Goal: Transaction & Acquisition: Purchase product/service

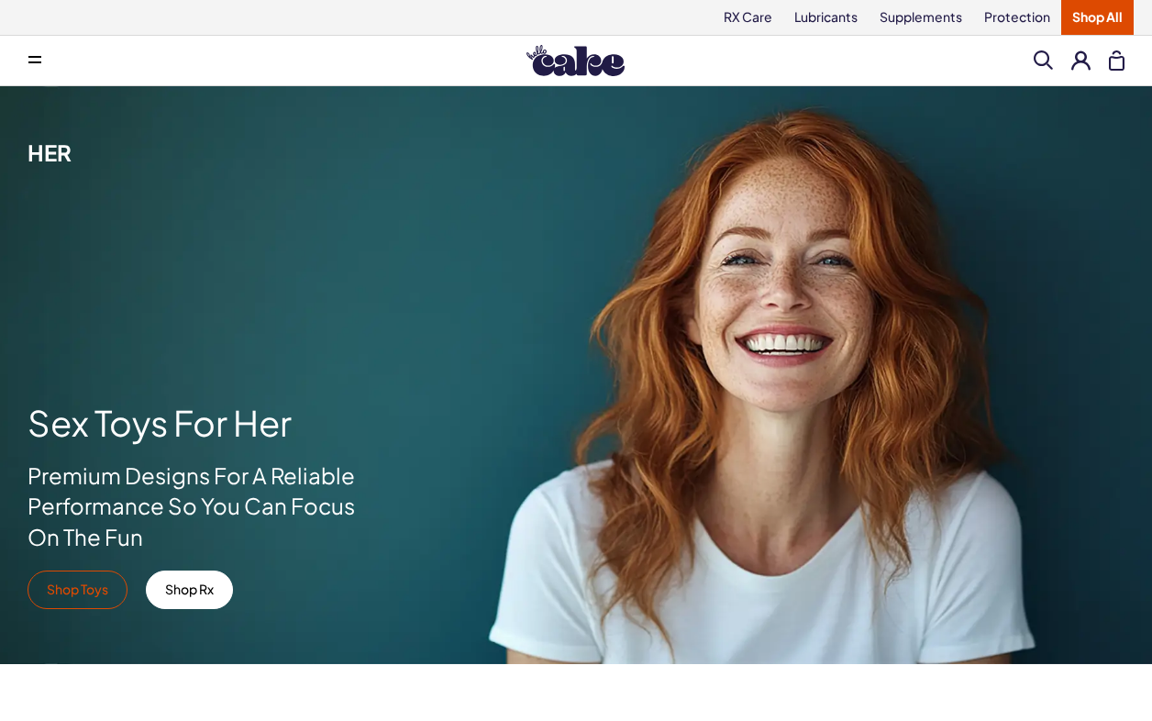
click at [68, 597] on link "Shop Toys" at bounding box center [78, 589] width 100 height 39
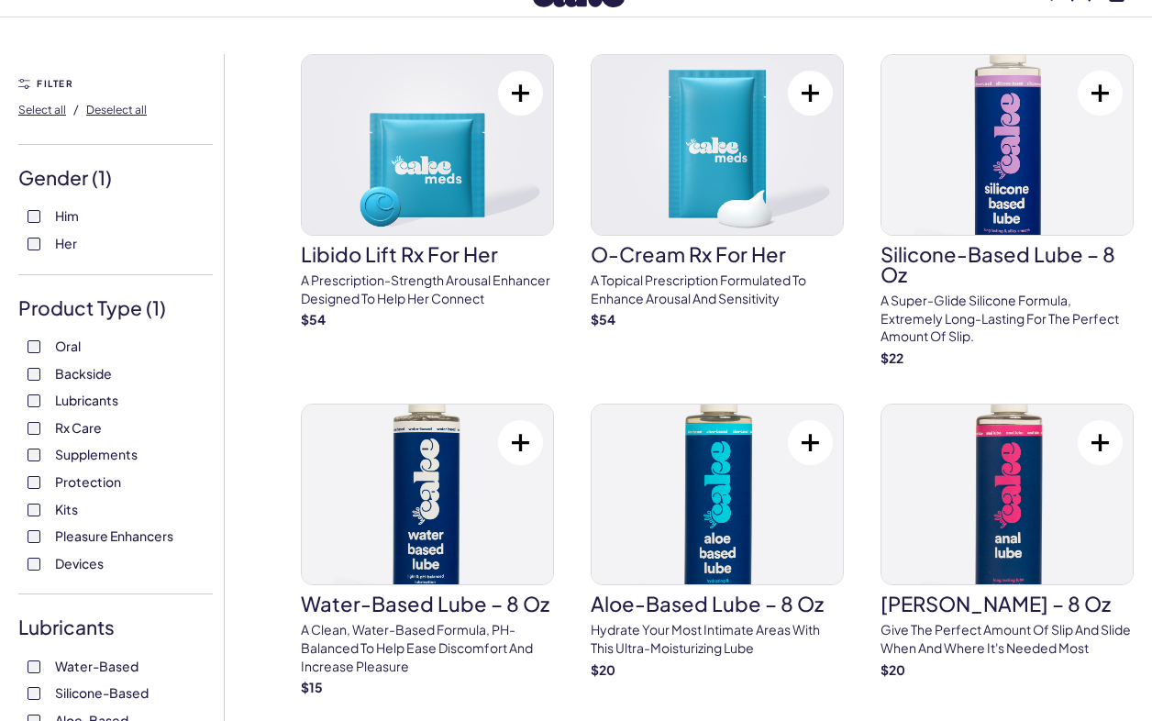
scroll to position [156, 0]
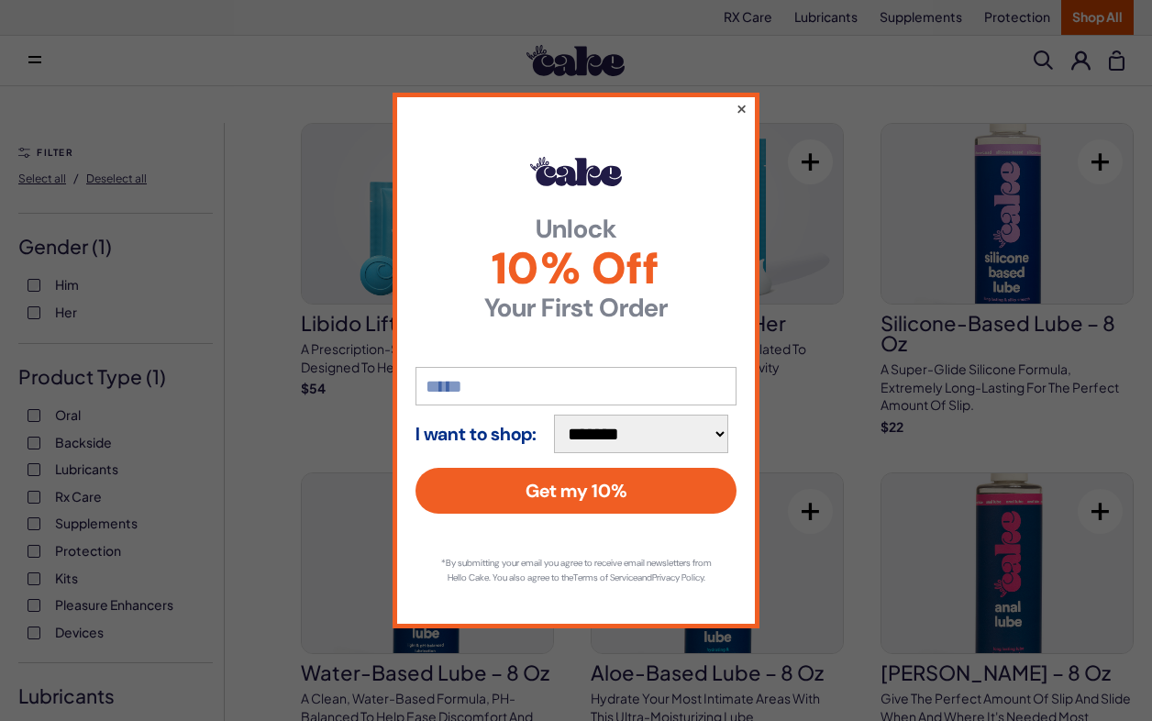
click at [745, 102] on button "×" at bounding box center [741, 108] width 12 height 22
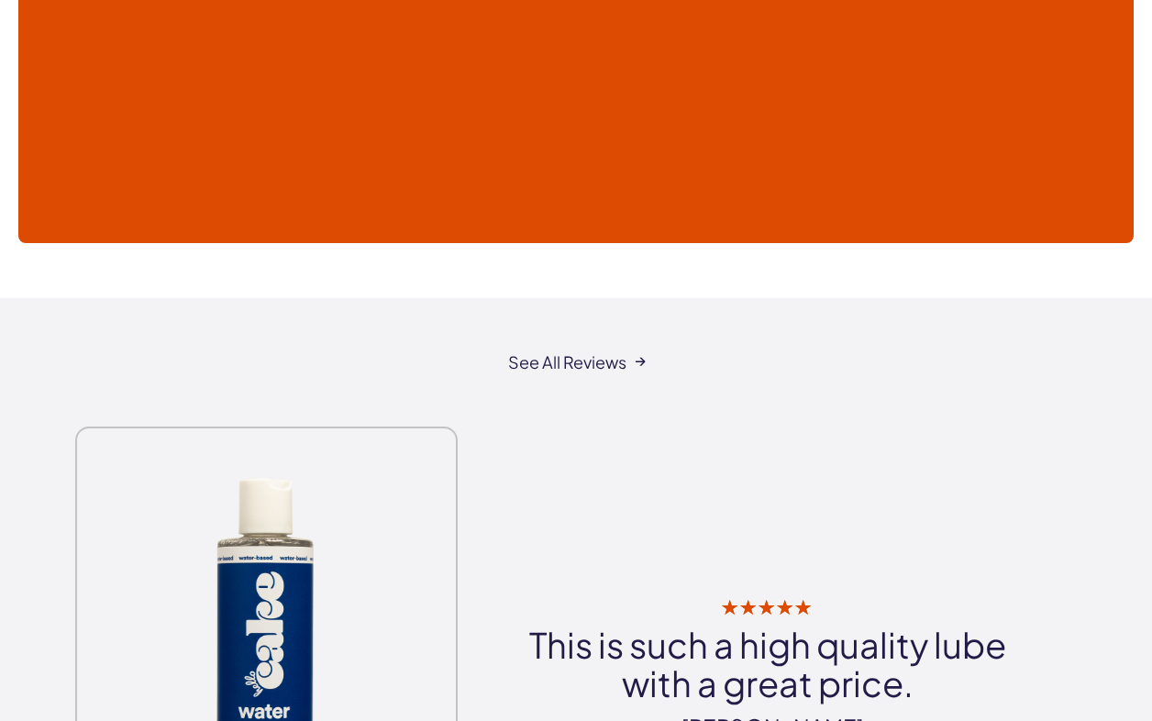
scroll to position [8146, 0]
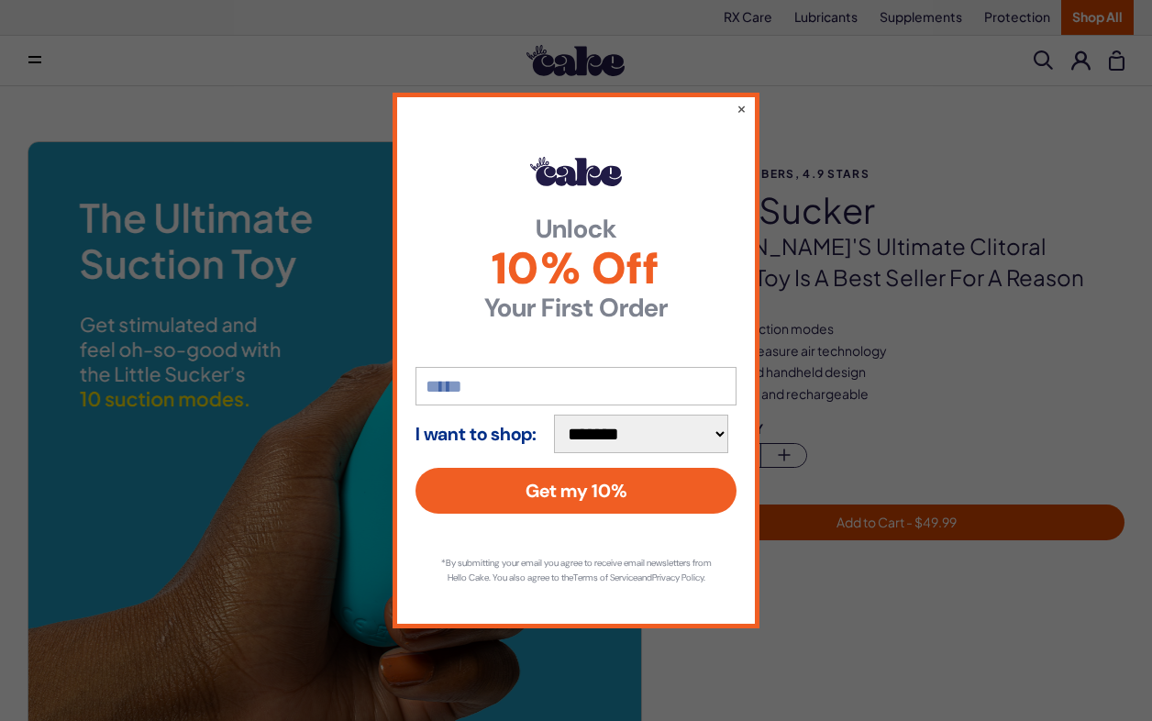
click at [746, 105] on div "**********" at bounding box center [575, 361] width 367 height 536
click at [741, 103] on button "×" at bounding box center [741, 108] width 12 height 22
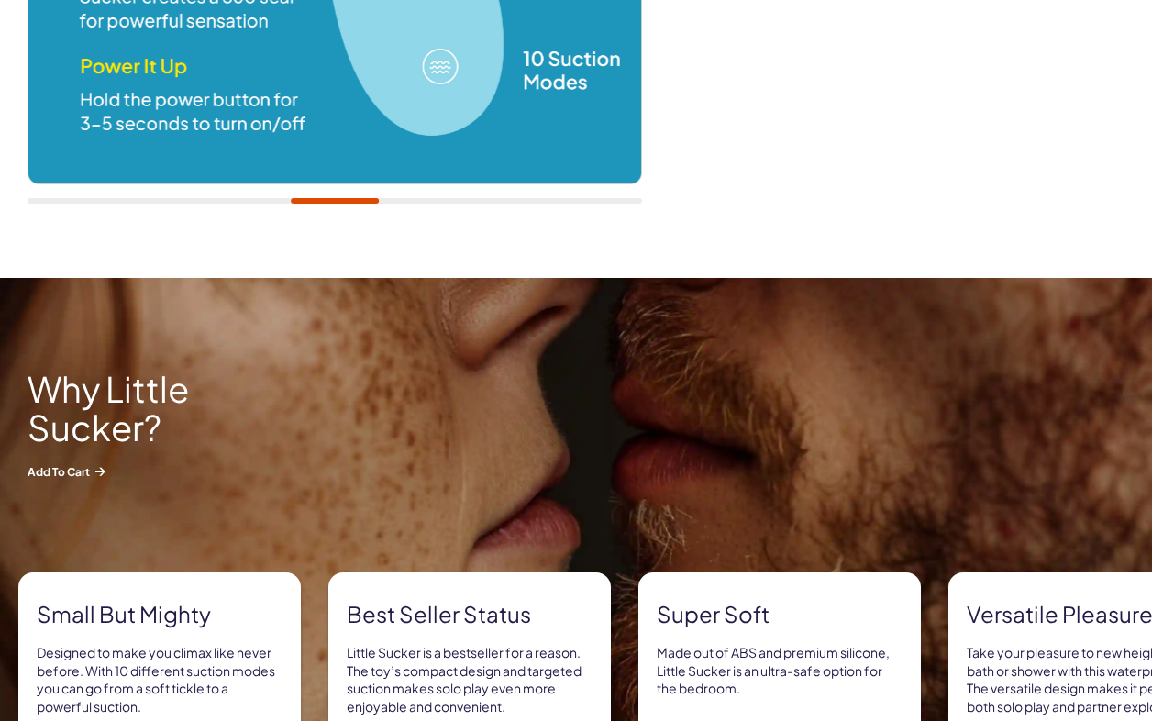
scroll to position [163, 0]
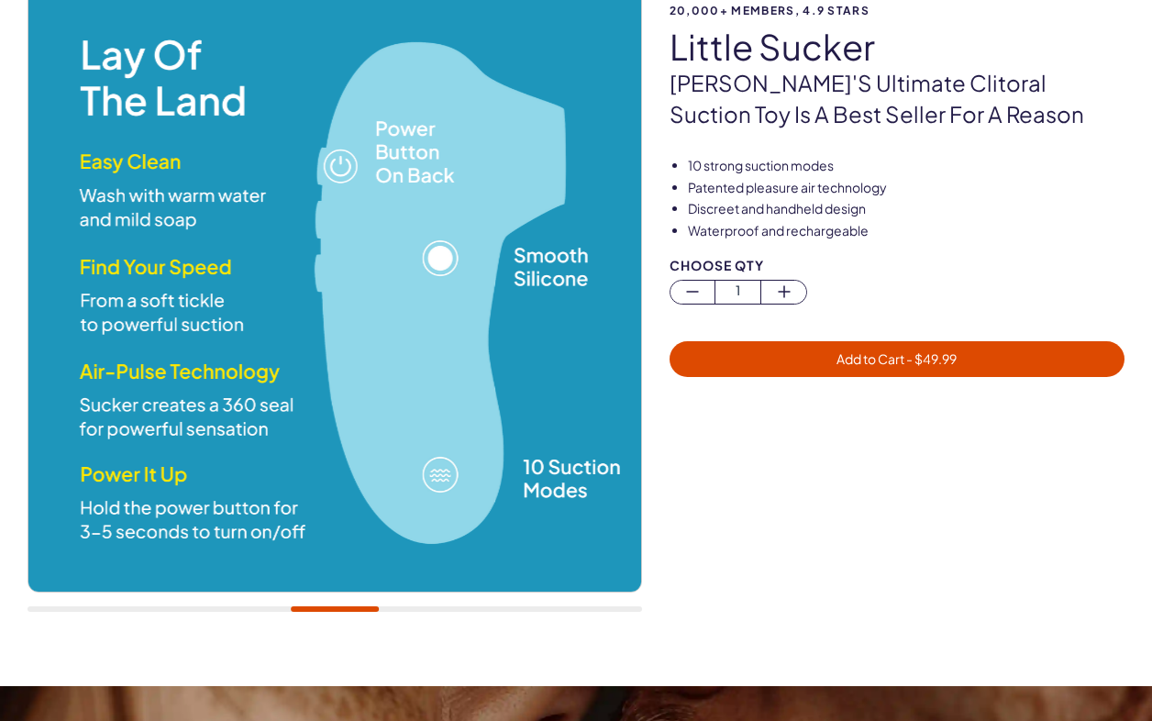
click at [871, 356] on span "Add to Cart - $ 49.99" at bounding box center [896, 358] width 120 height 17
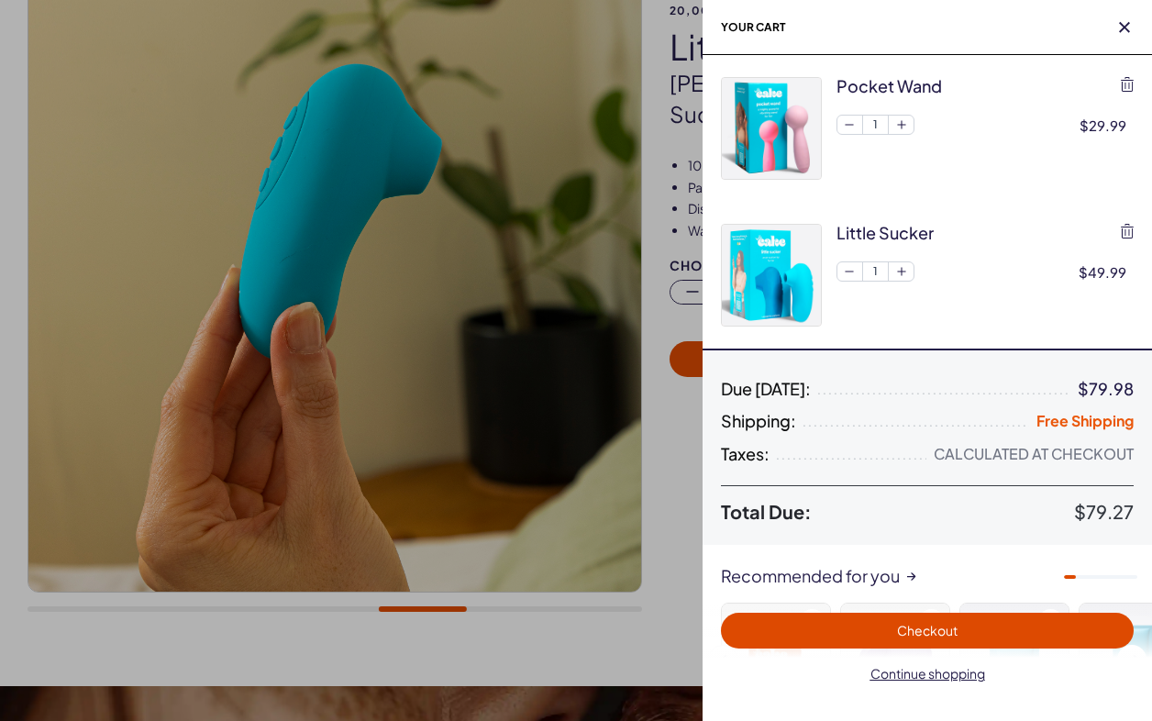
scroll to position [0, 0]
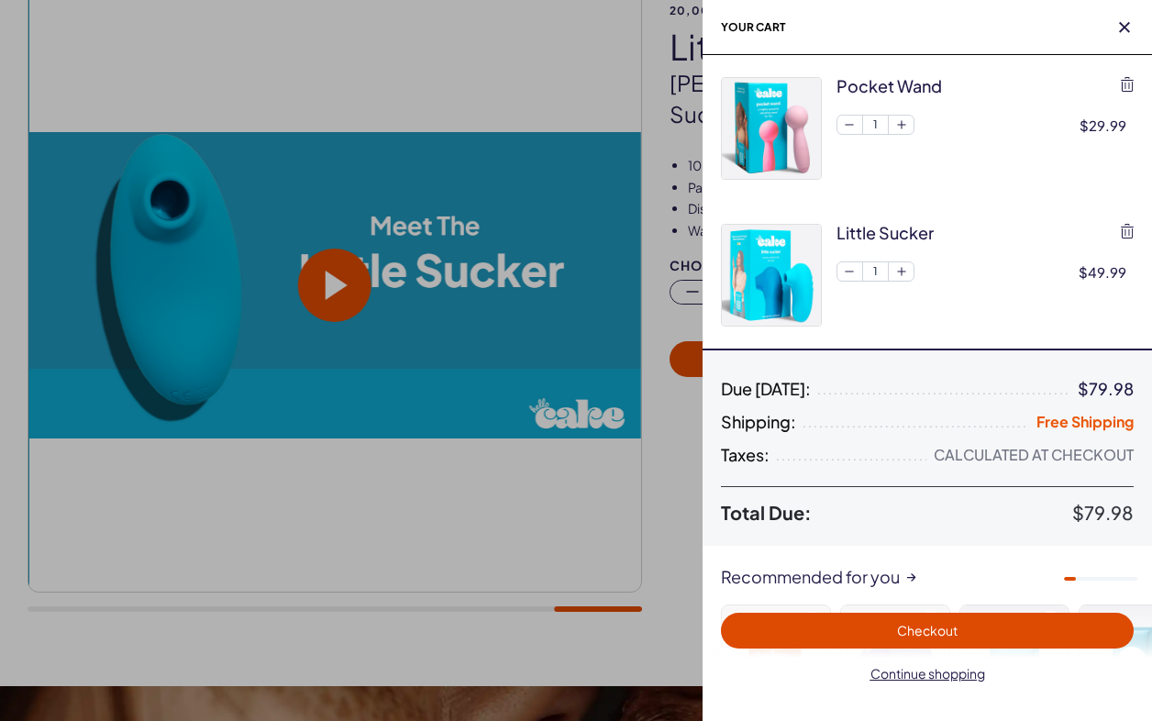
click at [647, 87] on div at bounding box center [576, 360] width 1152 height 721
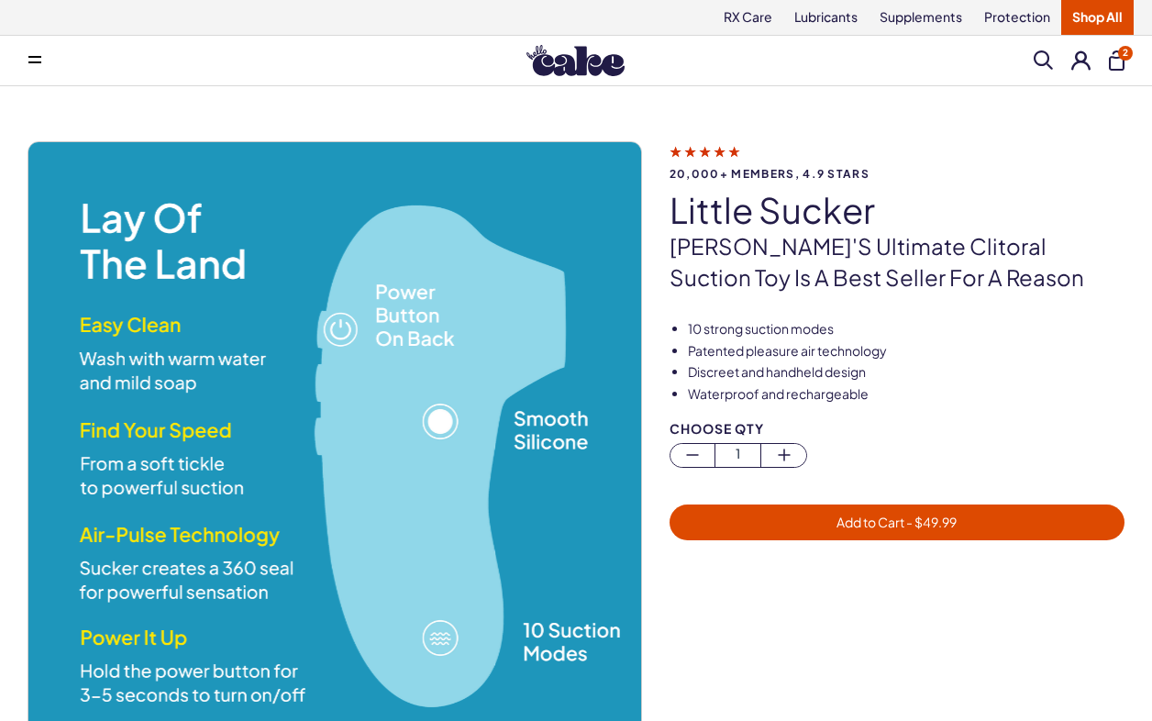
click at [1116, 61] on button "2" at bounding box center [1117, 60] width 16 height 20
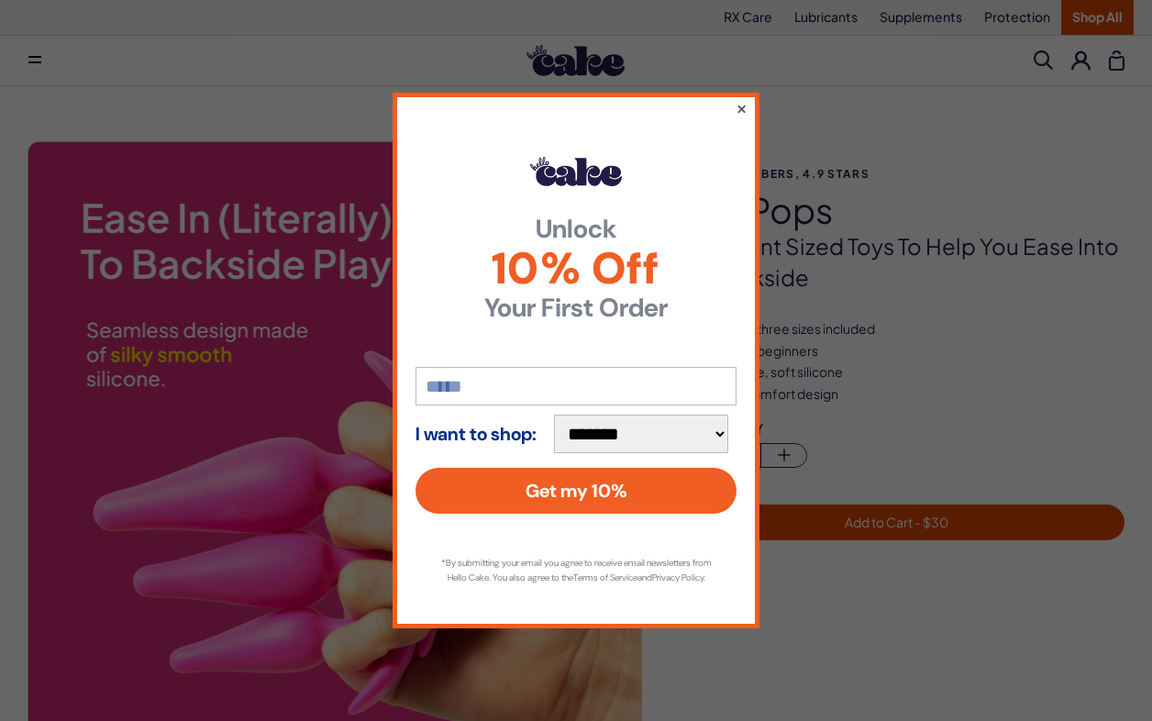
click at [745, 101] on button "×" at bounding box center [741, 108] width 12 height 22
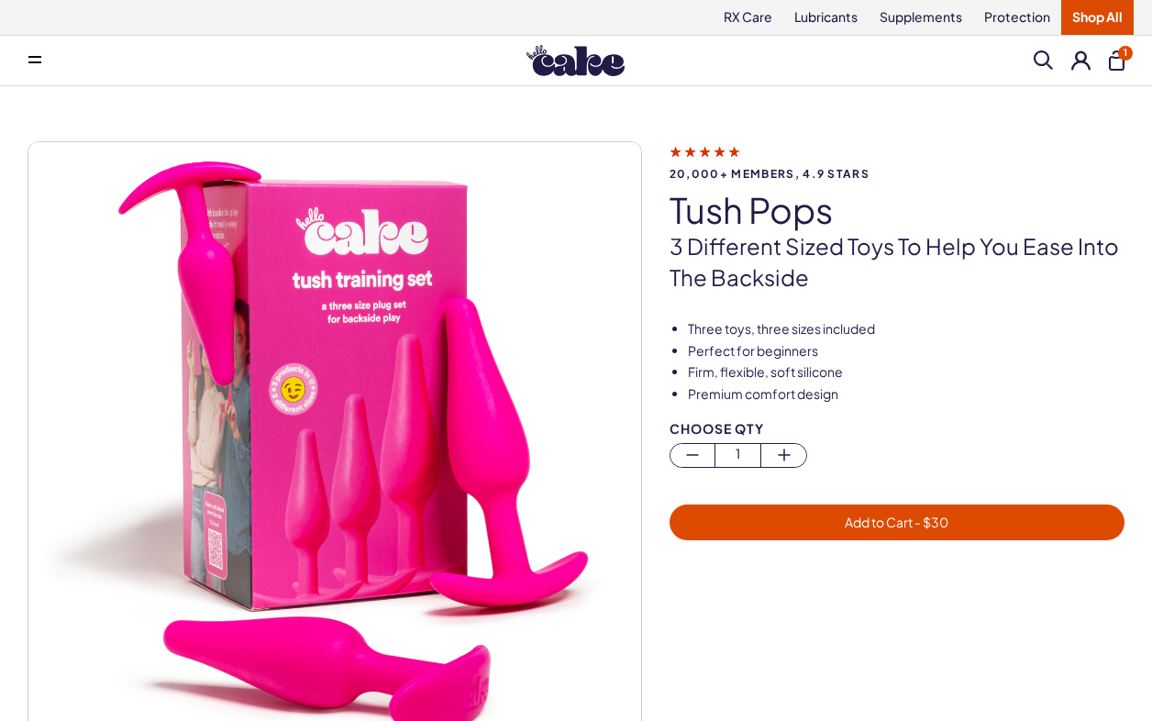
click at [857, 501] on form "Choose Qty 1 Add to Cart - $ 30" at bounding box center [896, 481] width 455 height 118
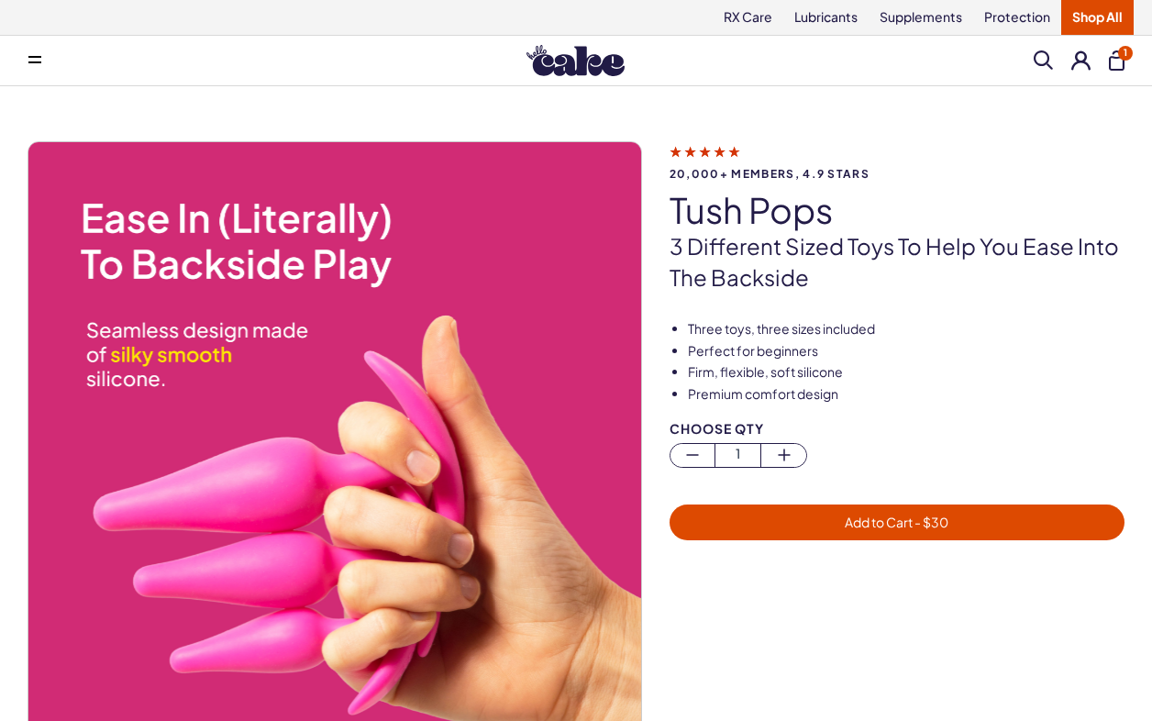
click at [868, 525] on span "Add to Cart - $ 30" at bounding box center [897, 522] width 104 height 17
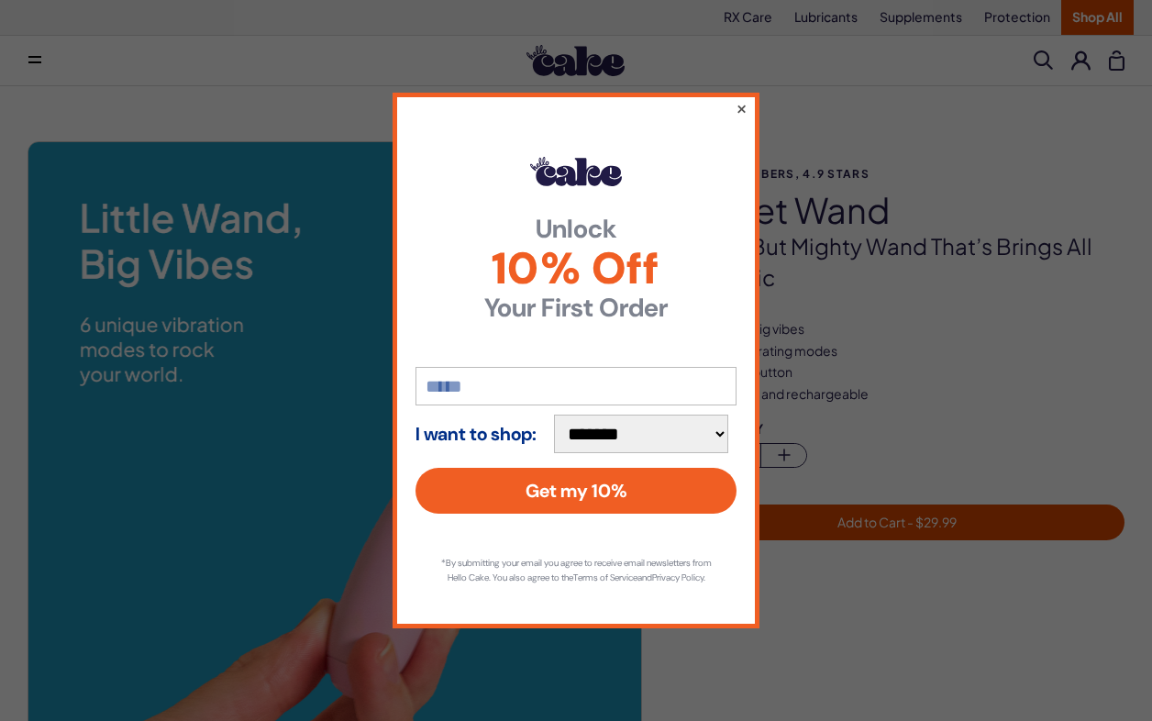
click at [746, 100] on button "×" at bounding box center [741, 108] width 12 height 22
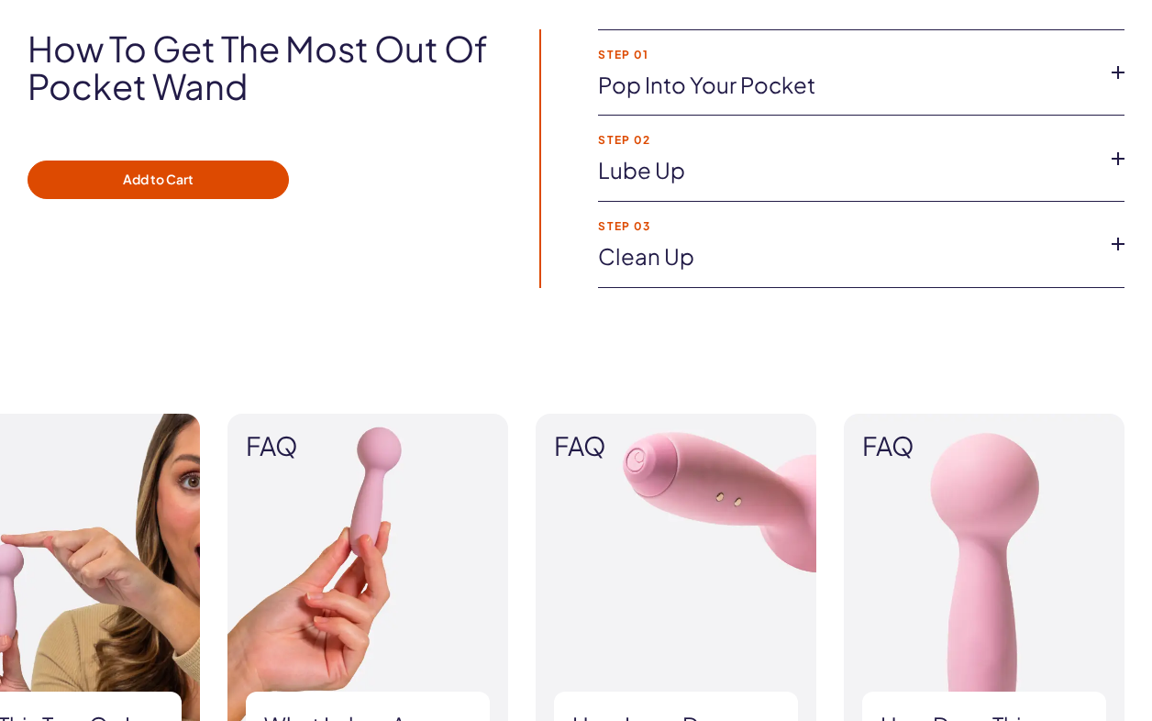
scroll to position [1917, 0]
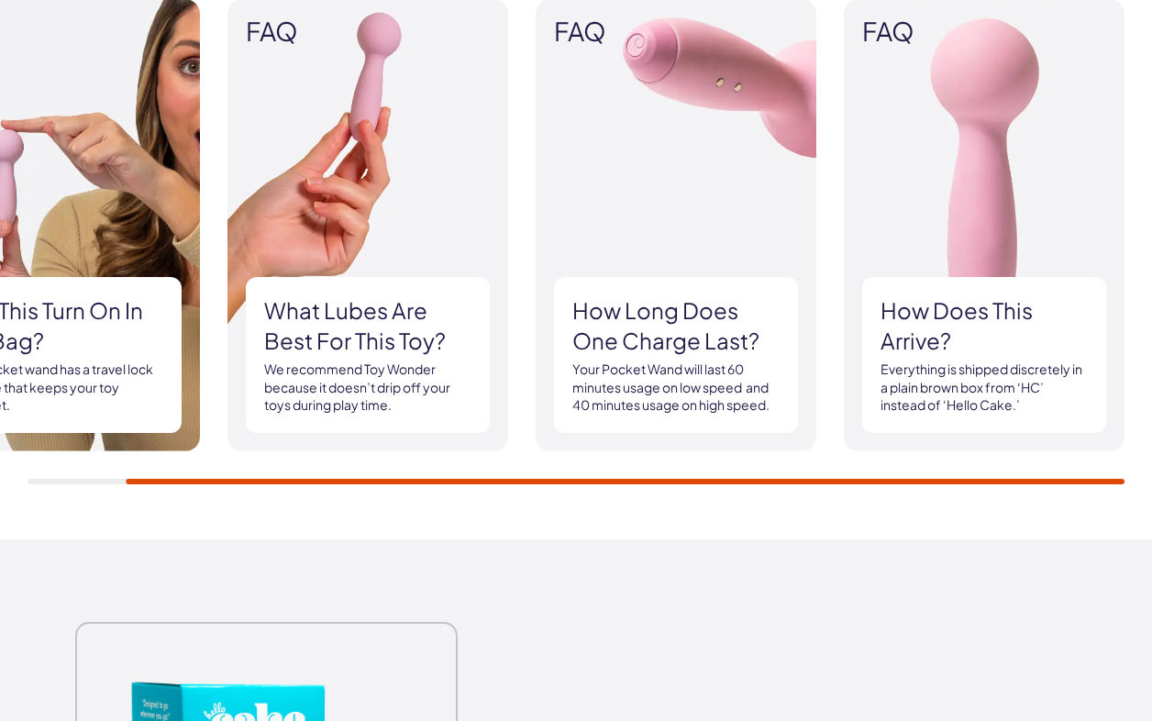
click at [317, 304] on h3 "What lubes are best for this toy?" at bounding box center [367, 325] width 207 height 61
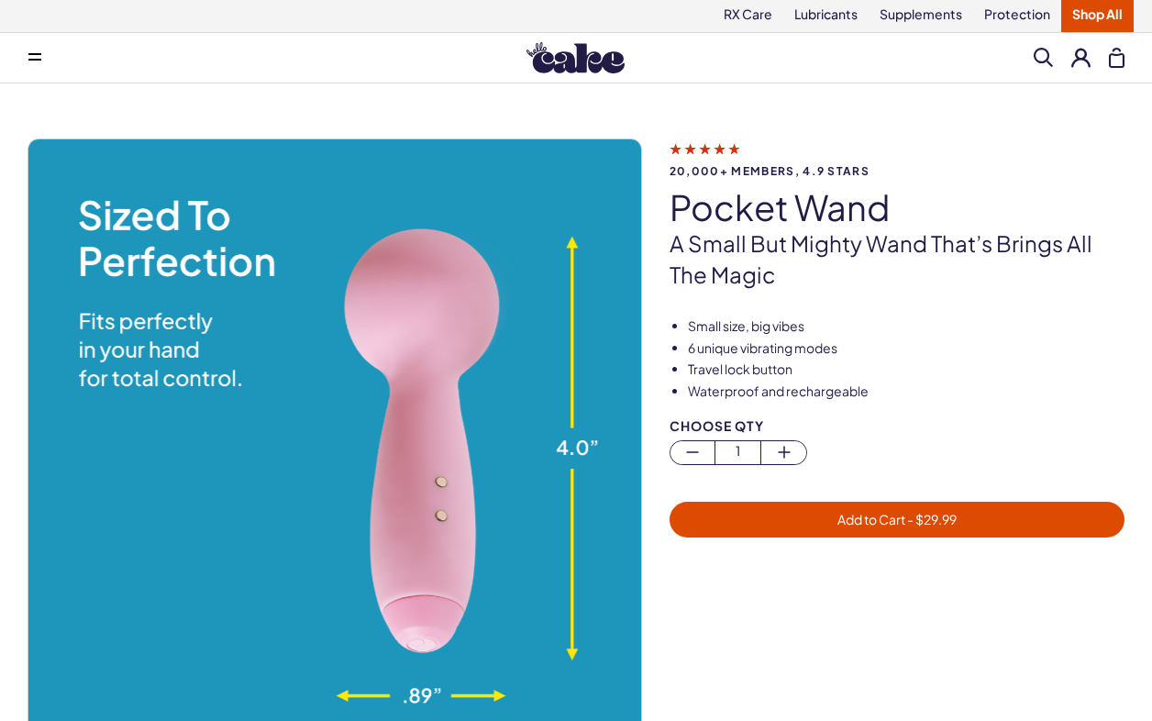
scroll to position [0, 0]
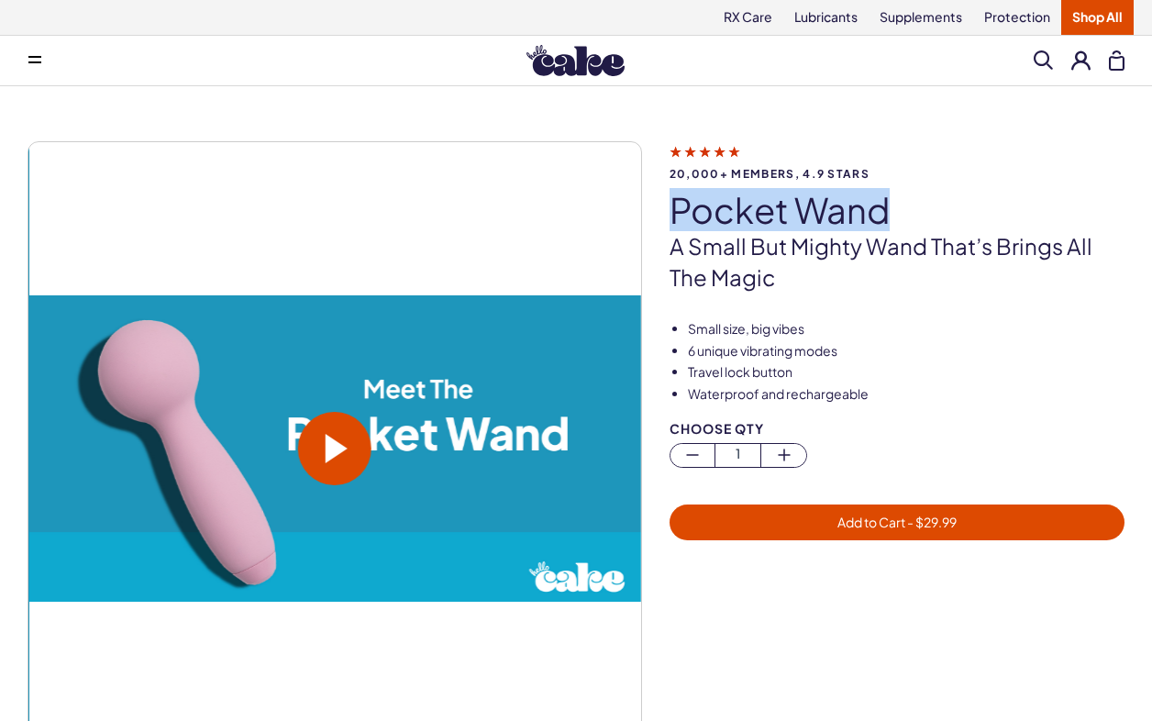
drag, startPoint x: 907, startPoint y: 203, endPoint x: 660, endPoint y: 204, distance: 246.7
click at [661, 204] on div "20,000+ members, 4.9 stars pocket wand A small but mighty wand that’s brings al…" at bounding box center [576, 467] width 1097 height 653
copy h1 "pocket wand"
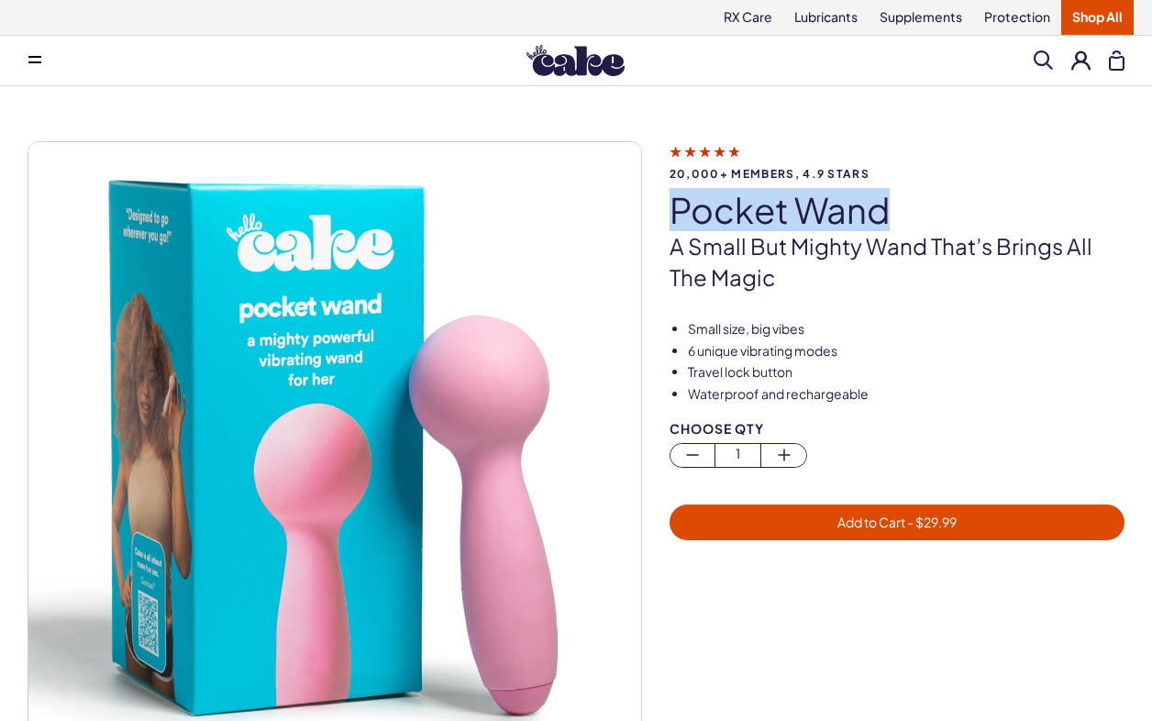
click at [930, 519] on span "- $ 29.99" at bounding box center [930, 522] width 51 height 17
